Goal: Task Accomplishment & Management: Use online tool/utility

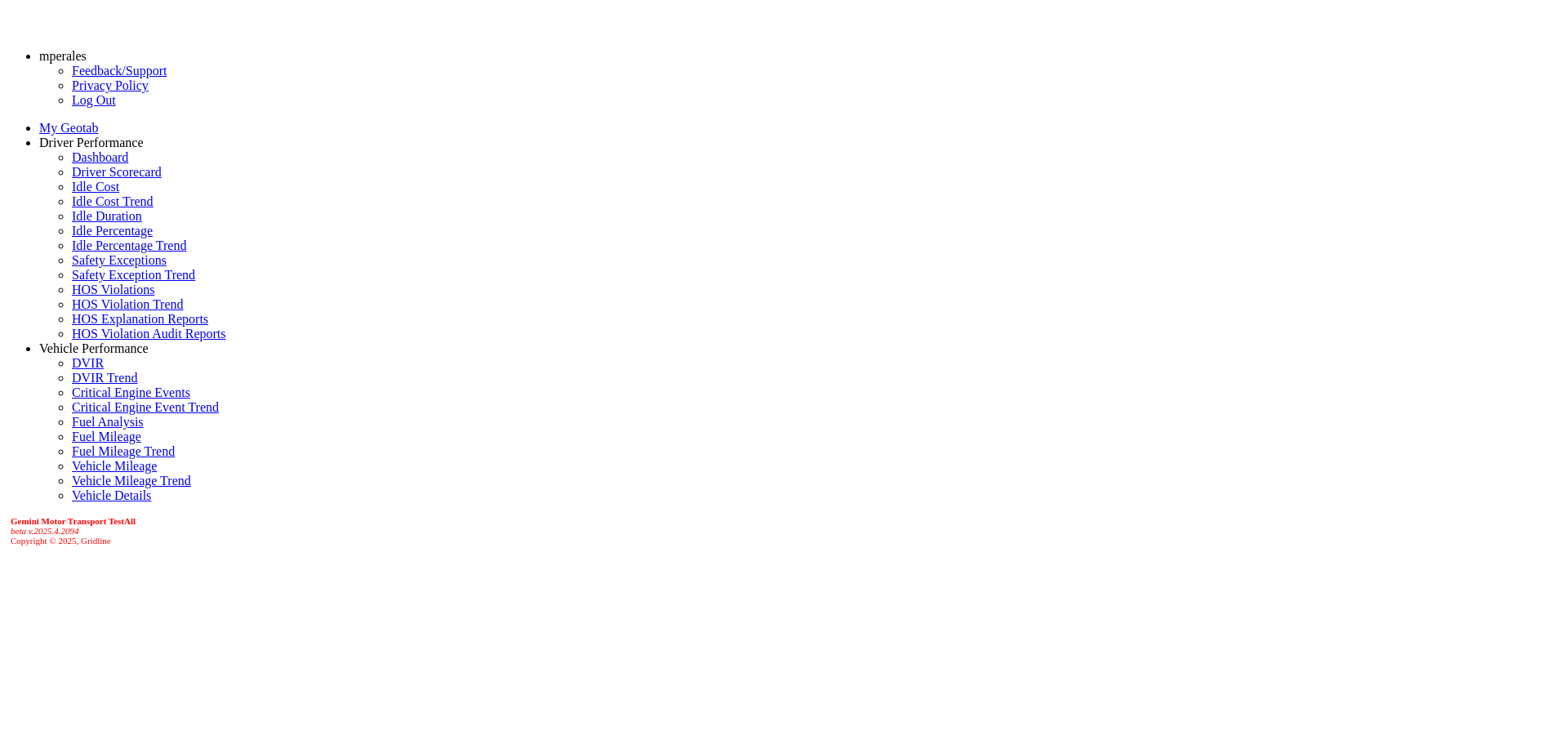
click at [96, 179] on link "Driver Scorecard" at bounding box center [117, 172] width 90 height 14
click at [72, 164] on link "Dashboard" at bounding box center [99, 157] width 56 height 14
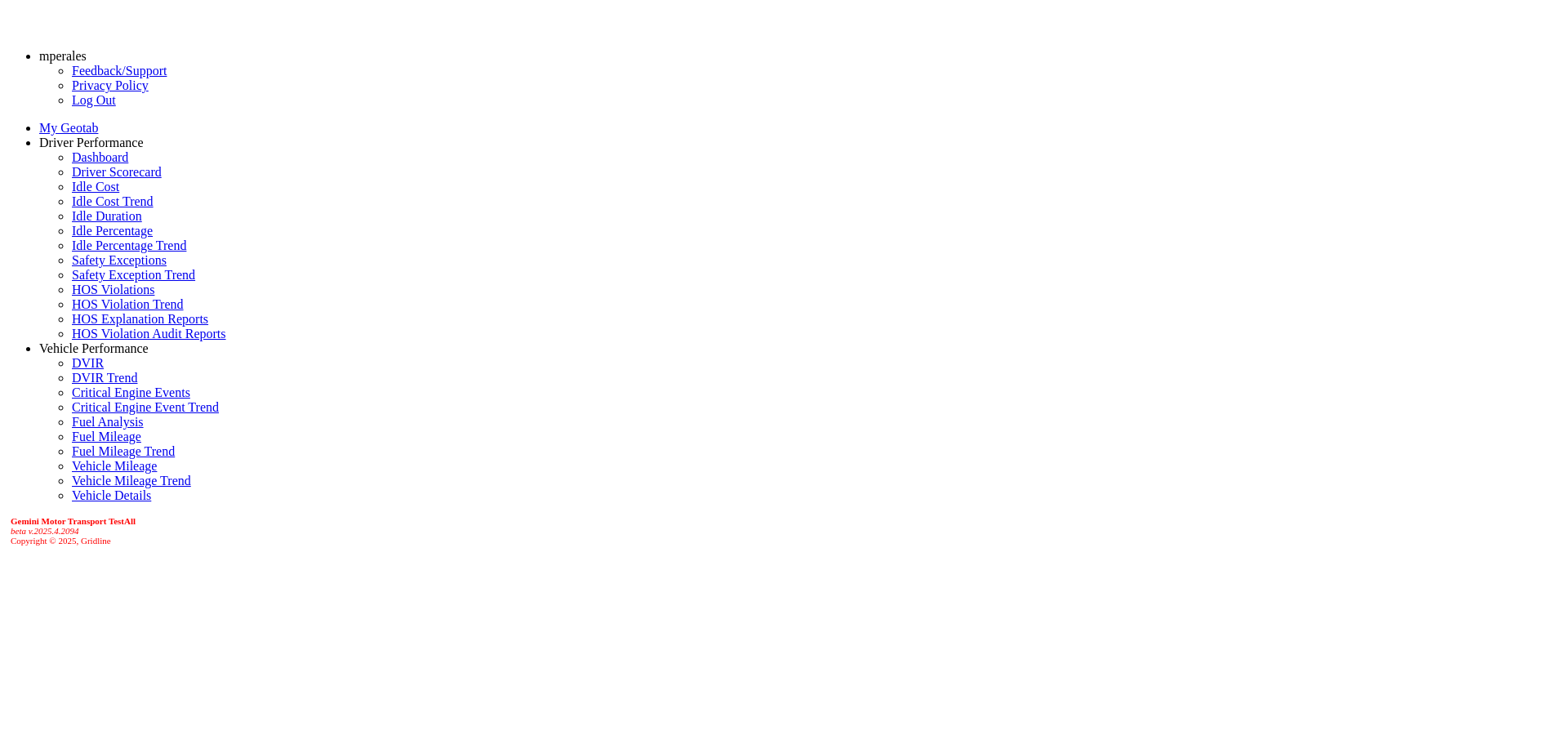
click at [92, 179] on link "Driver Scorecard" at bounding box center [117, 172] width 90 height 14
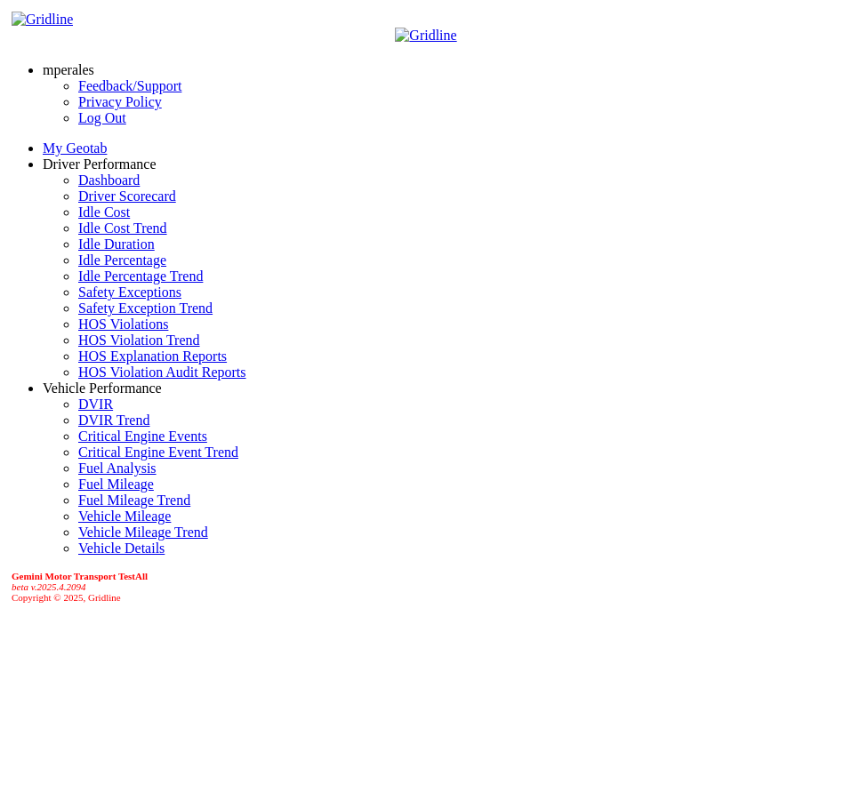
scroll to position [0, 0]
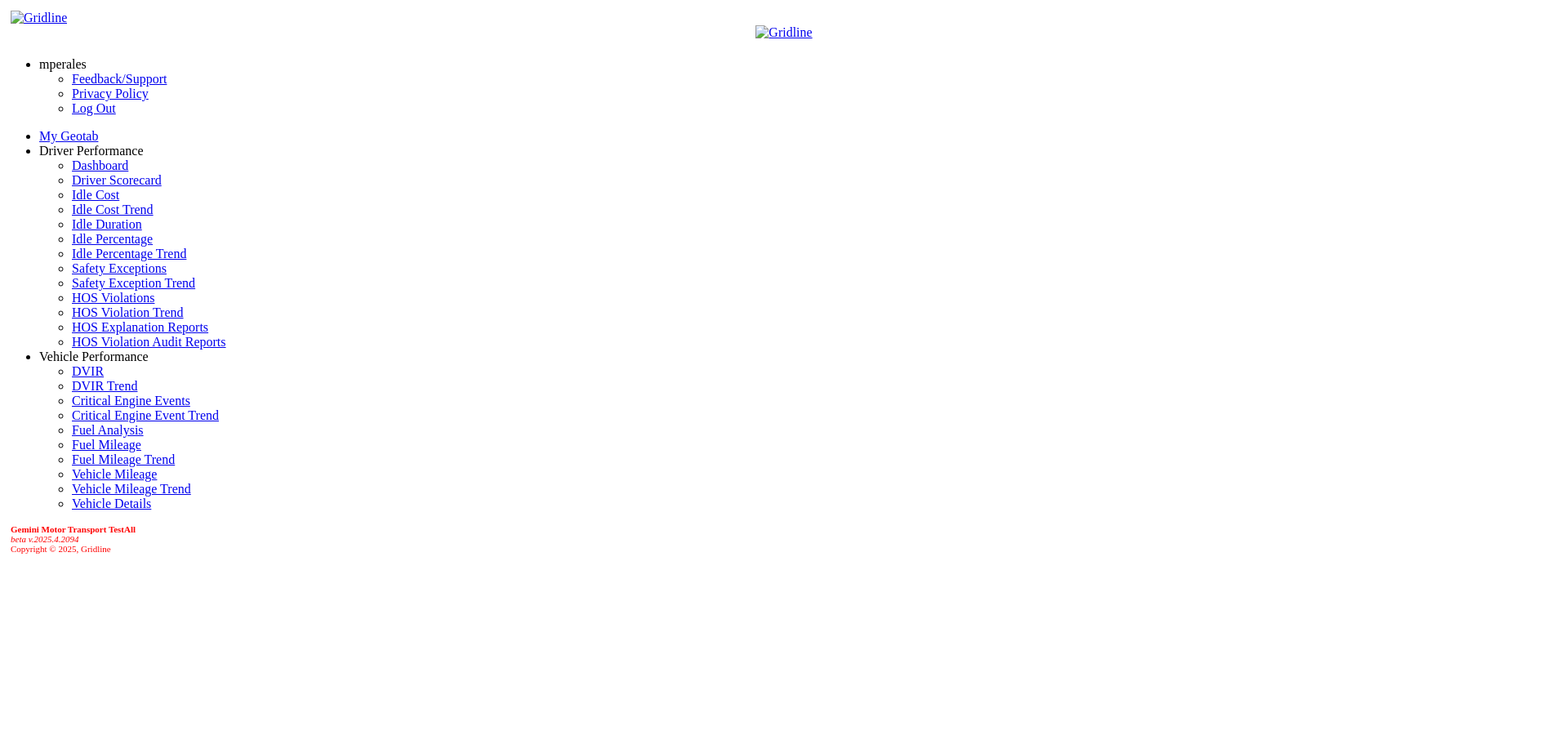
click at [72, 173] on link "Dashboard" at bounding box center [99, 164] width 56 height 14
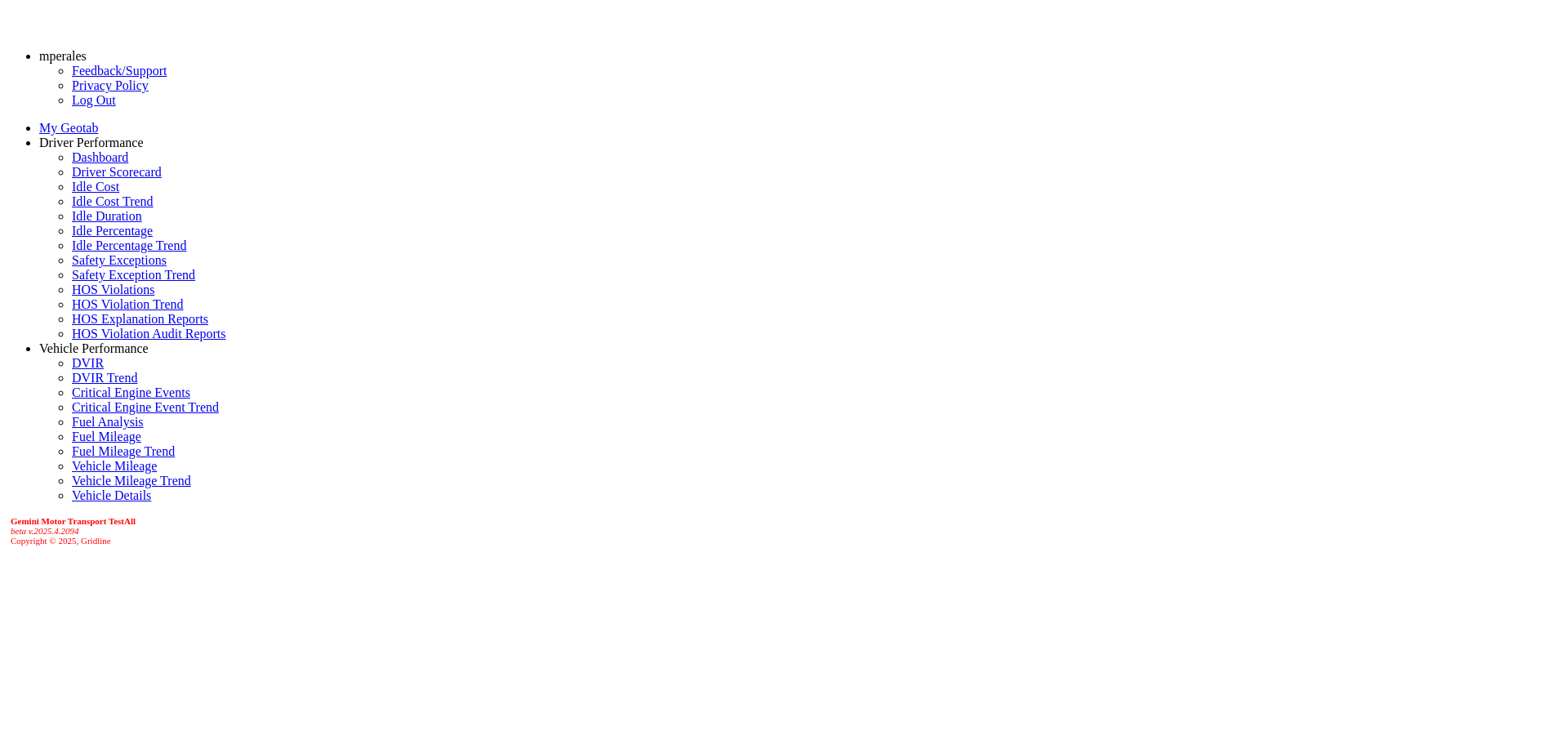
click at [77, 179] on link "Driver Scorecard" at bounding box center [117, 172] width 90 height 14
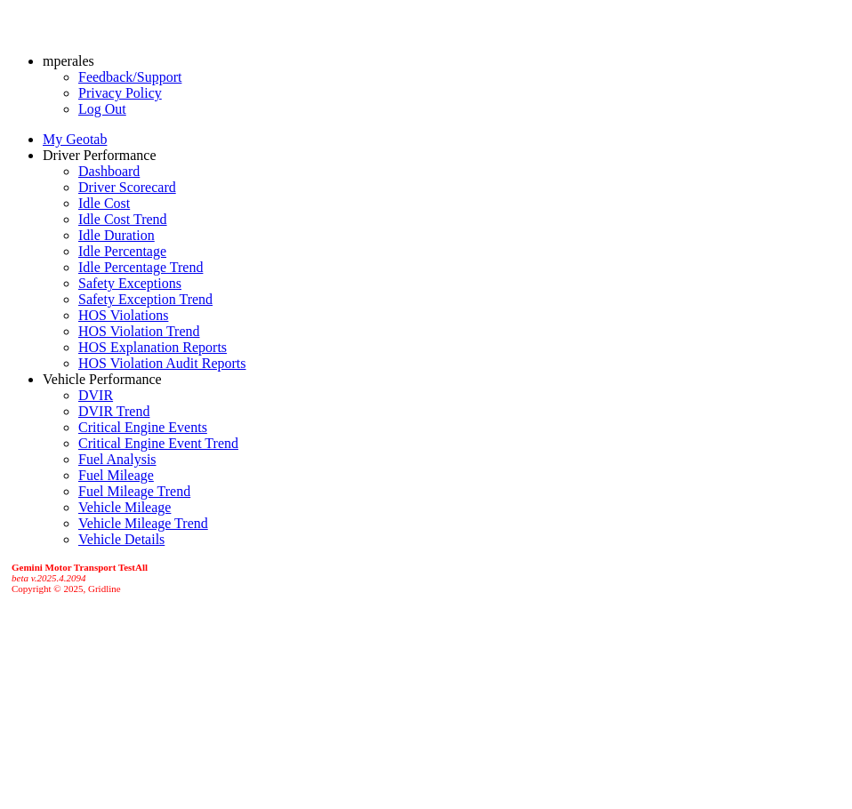
scroll to position [135, 0]
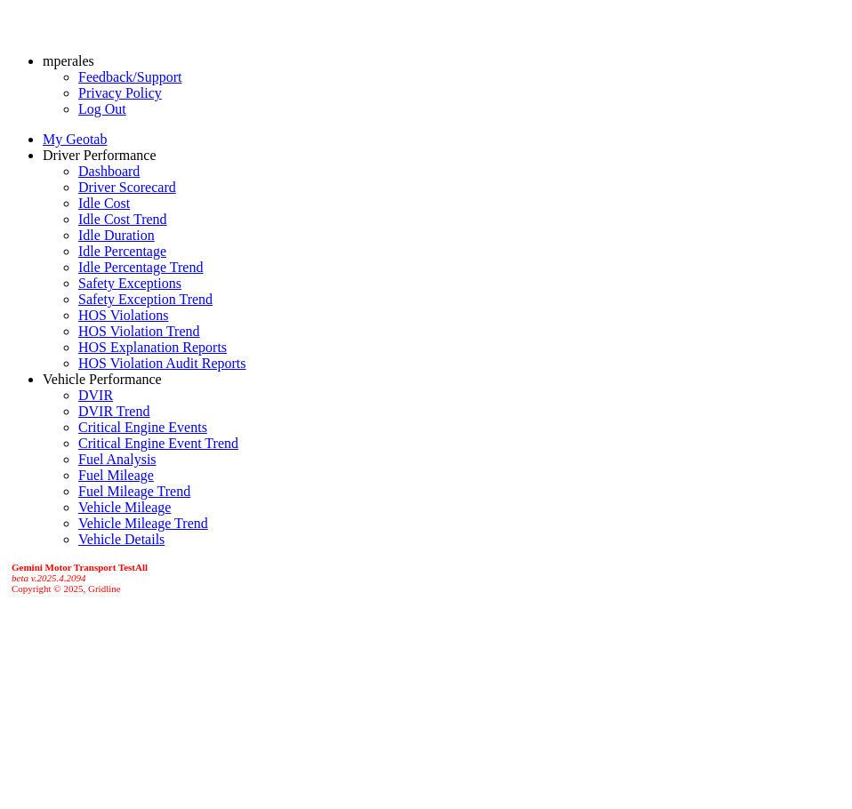
drag, startPoint x: 396, startPoint y: 71, endPoint x: 316, endPoint y: 70, distance: 79.1
drag, startPoint x: 390, startPoint y: 69, endPoint x: 333, endPoint y: 80, distance: 57.9
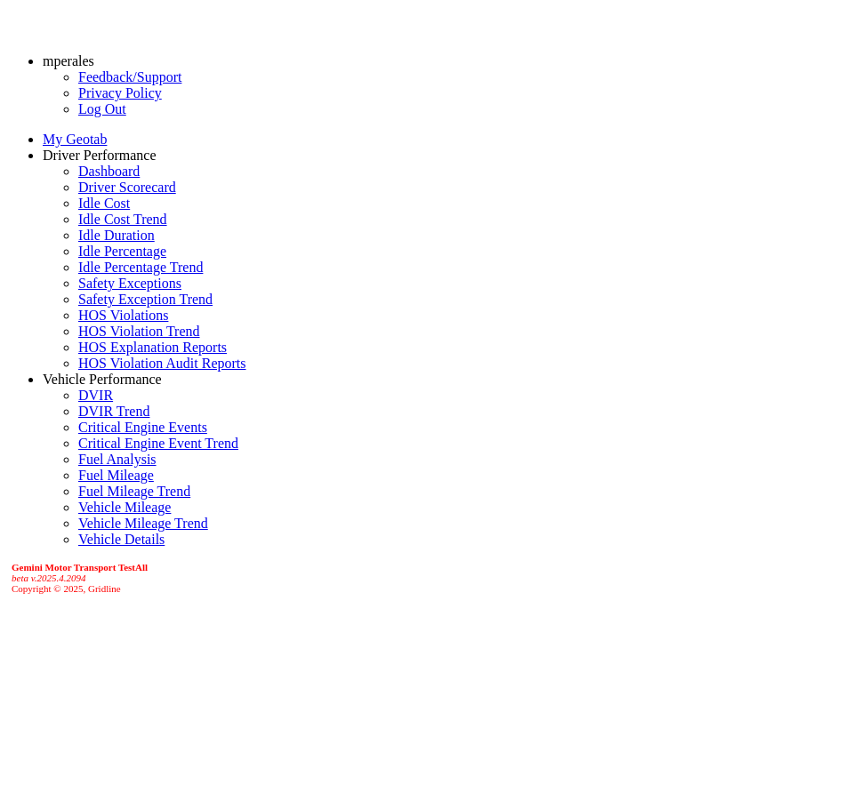
drag, startPoint x: 709, startPoint y: 478, endPoint x: 424, endPoint y: 540, distance: 292.1
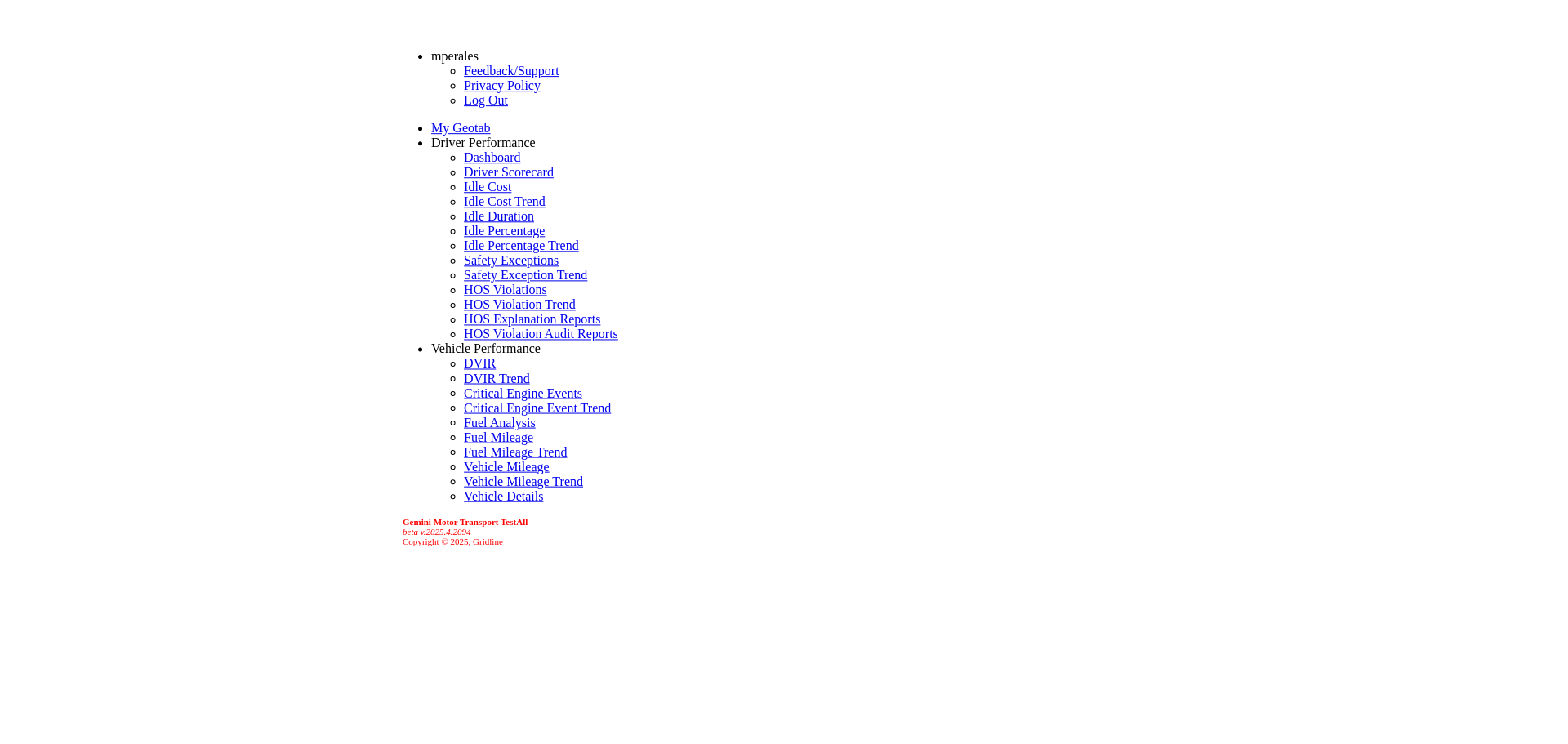
scroll to position [112, 0]
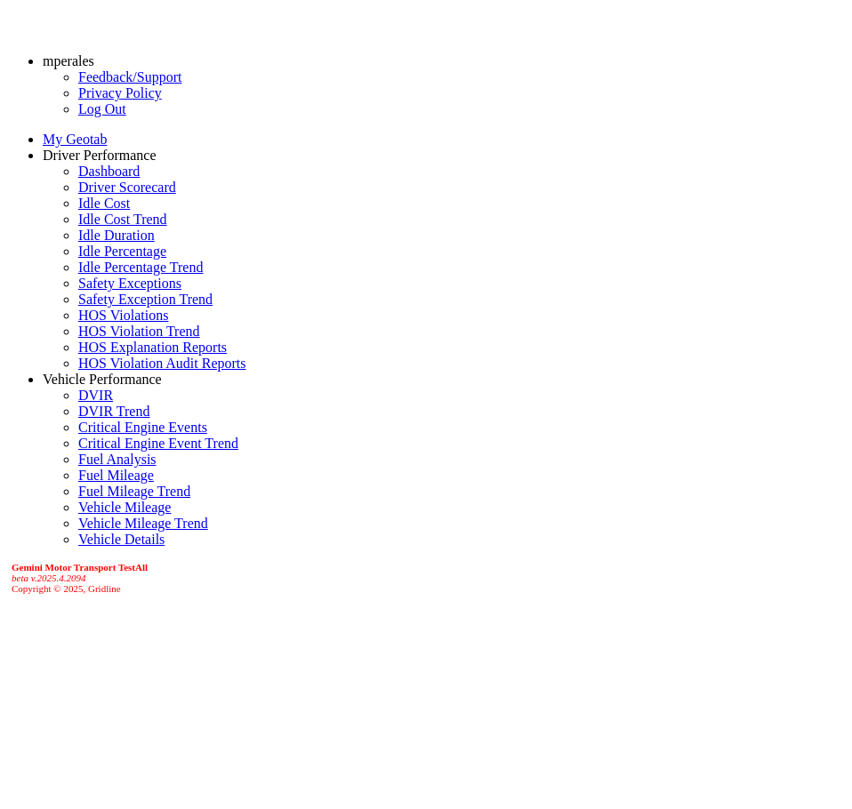
click at [569, 809] on div at bounding box center [425, 825] width 837 height 0
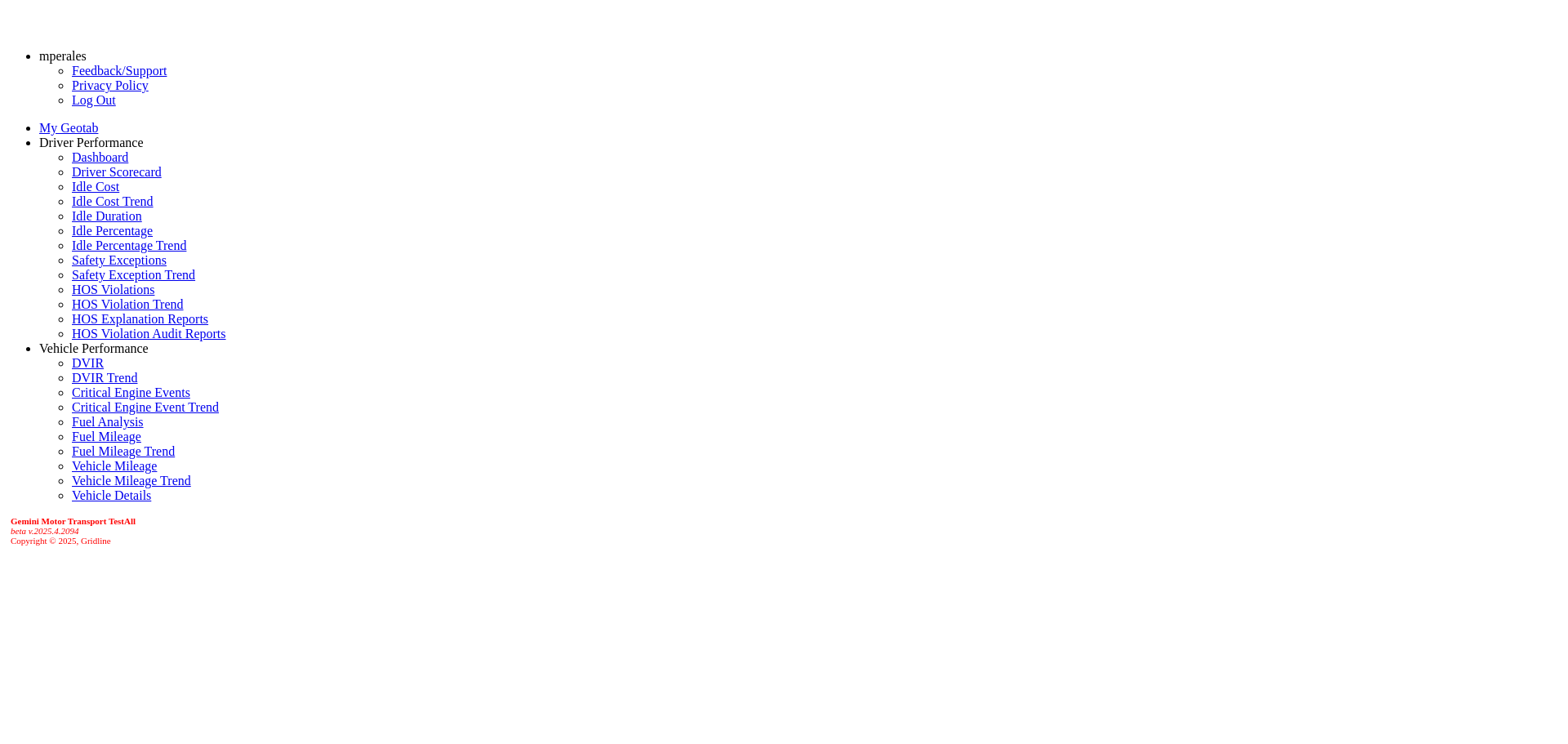
scroll to position [0, 0]
drag, startPoint x: 256, startPoint y: 206, endPoint x: 271, endPoint y: 229, distance: 27.5
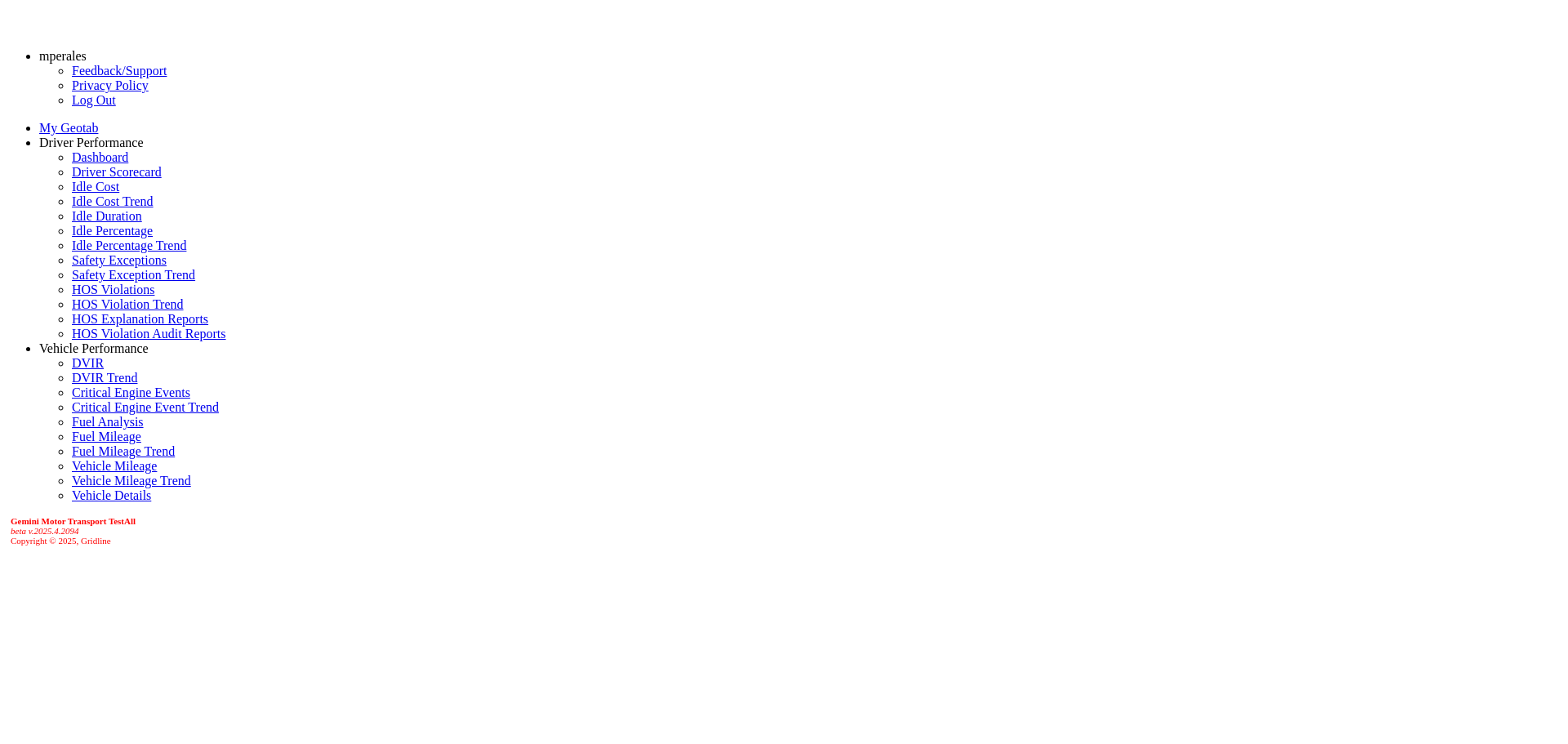
scroll to position [636, 0]
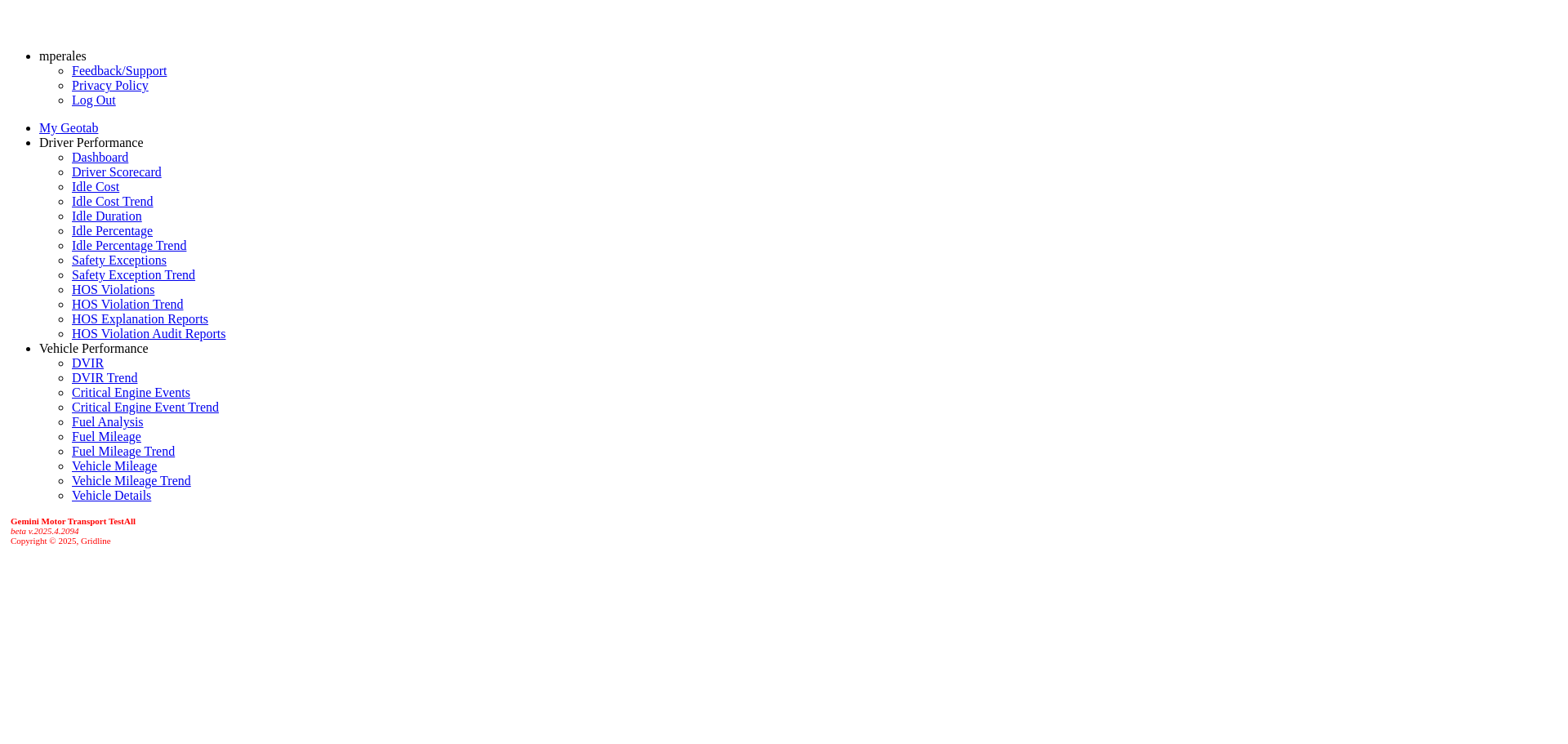
select select "**"
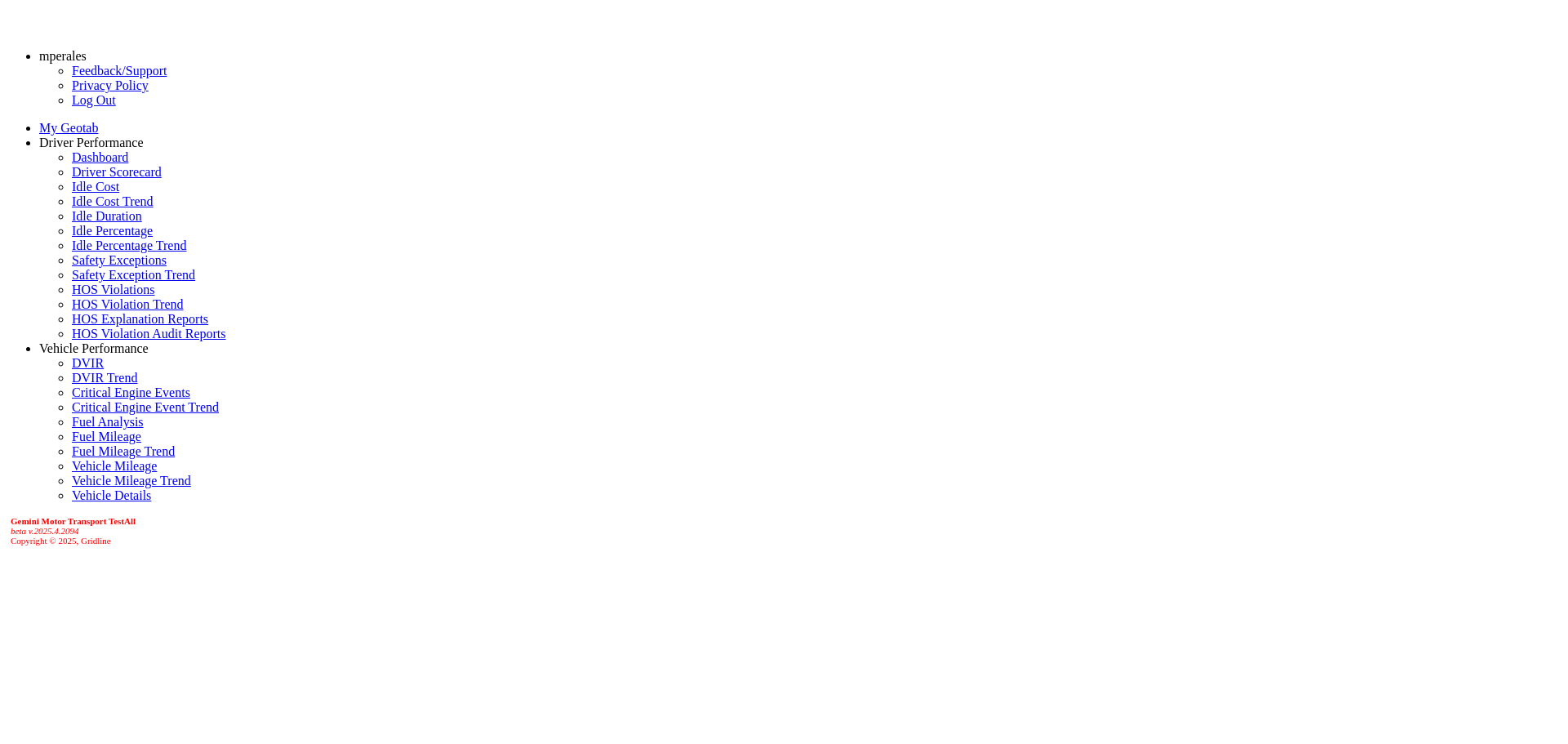
scroll to position [68, 0]
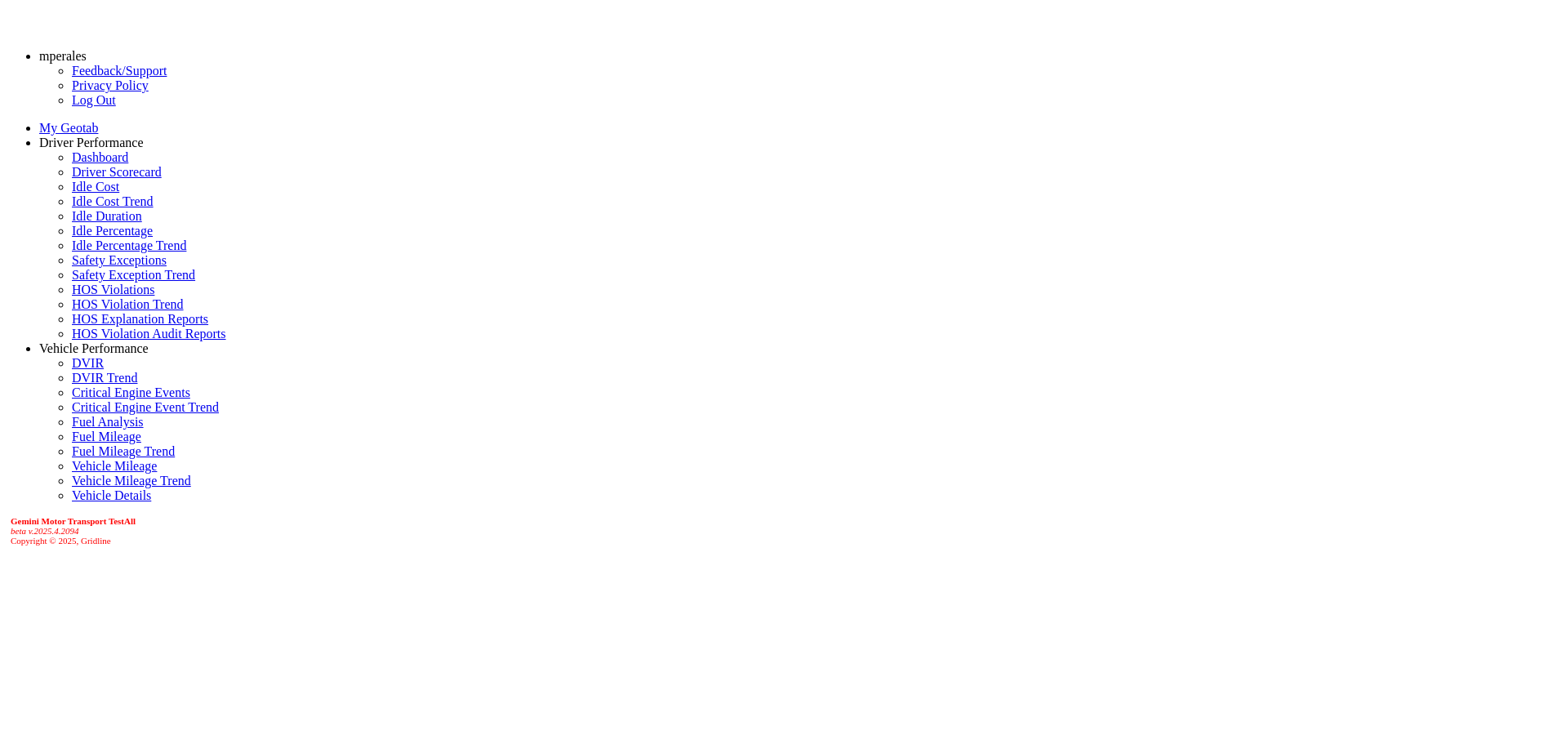
scroll to position [0, 873]
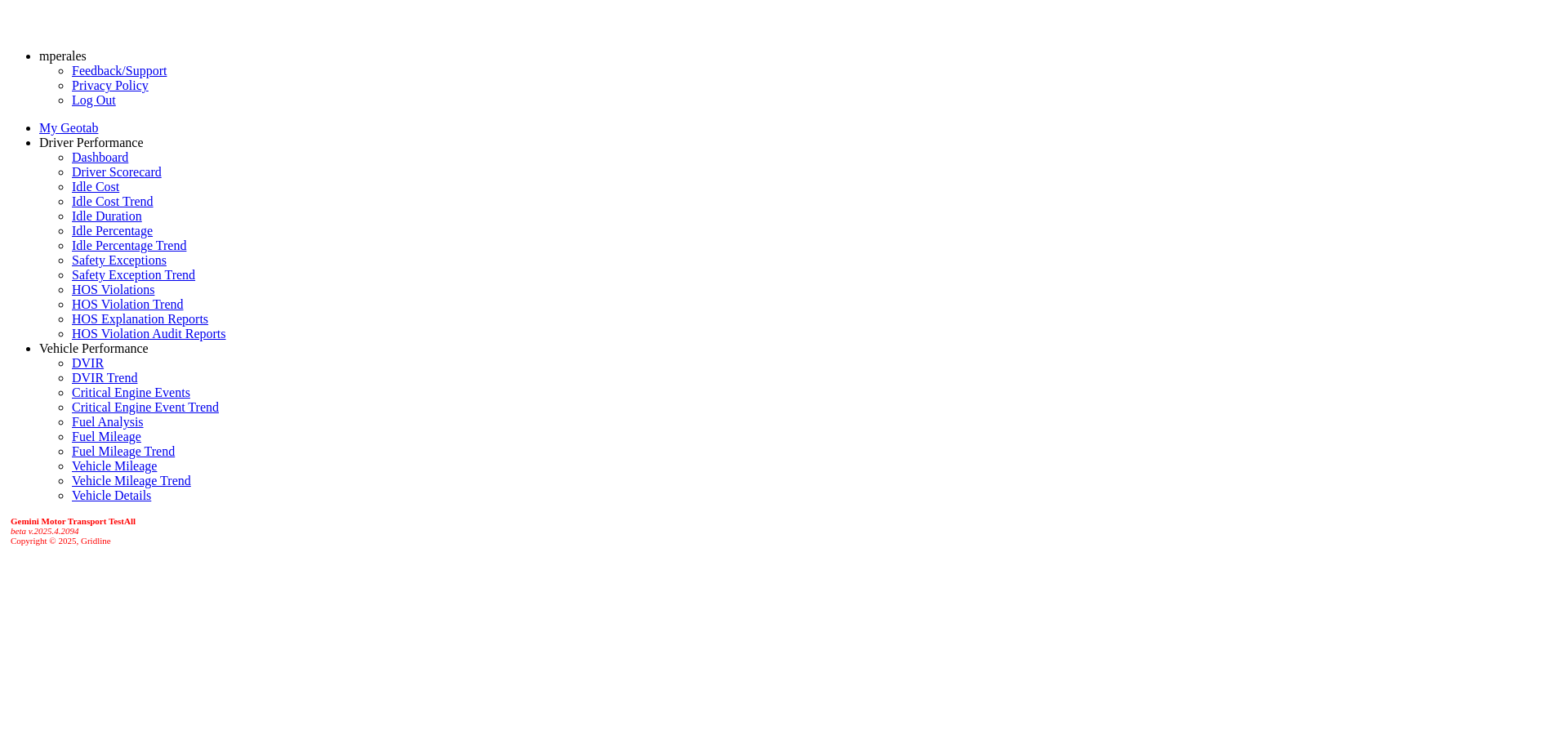
scroll to position [0, 873]
